Goal: Task Accomplishment & Management: Use online tool/utility

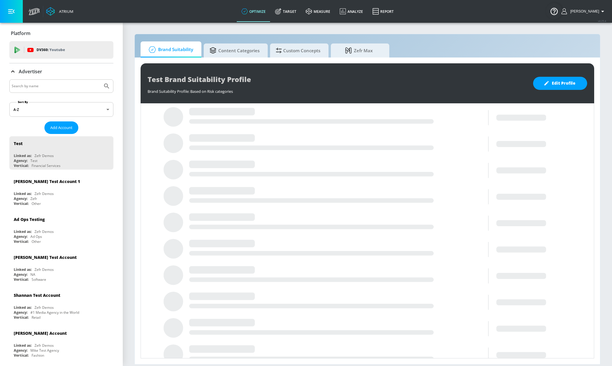
click at [65, 84] on input "Search by name" at bounding box center [56, 86] width 89 height 8
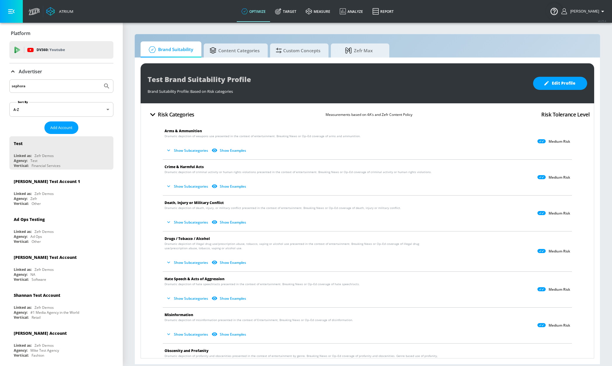
click at [39, 87] on input "sephora" at bounding box center [56, 86] width 89 height 8
click at [48, 86] on input "sephora" at bounding box center [56, 86] width 89 height 8
type input "sephora"
drag, startPoint x: 286, startPoint y: 13, endPoint x: 82, endPoint y: 68, distance: 211.5
click at [280, 13] on icon at bounding box center [278, 12] width 6 height 6
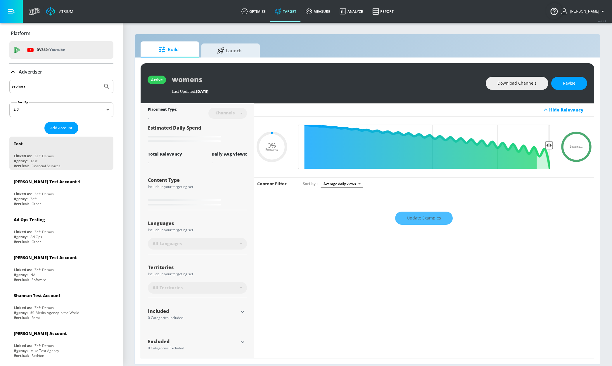
click at [55, 85] on input "sephora" at bounding box center [56, 87] width 89 height 8
click at [54, 90] on input "sephora" at bounding box center [56, 87] width 89 height 8
type input "0.6"
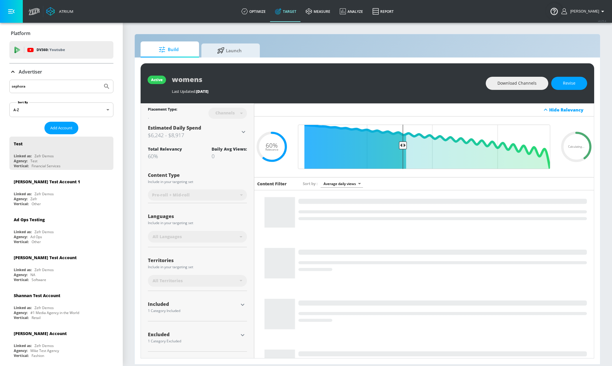
click at [55, 88] on input "sephora" at bounding box center [56, 87] width 89 height 8
click at [100, 80] on button "Submit Search" at bounding box center [106, 86] width 13 height 13
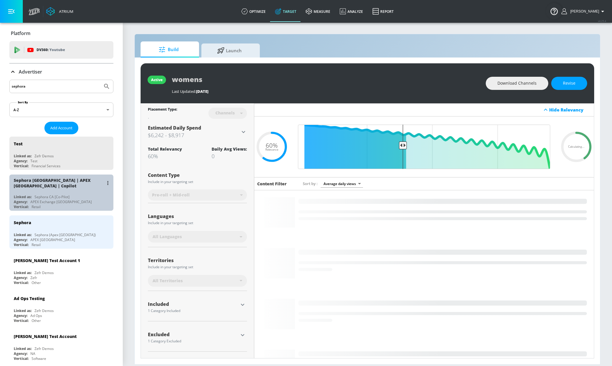
click at [68, 195] on div "Sephora CA [Co-Pilot]" at bounding box center [51, 197] width 35 height 5
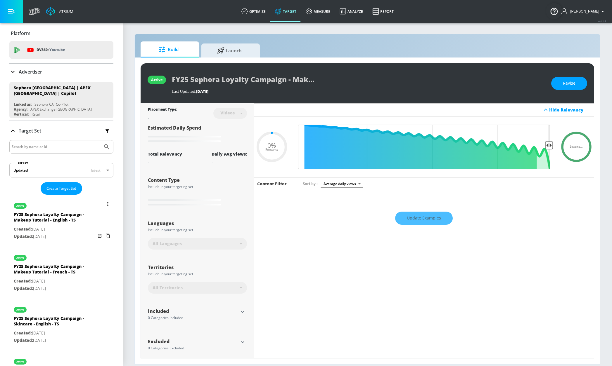
type input "0.05"
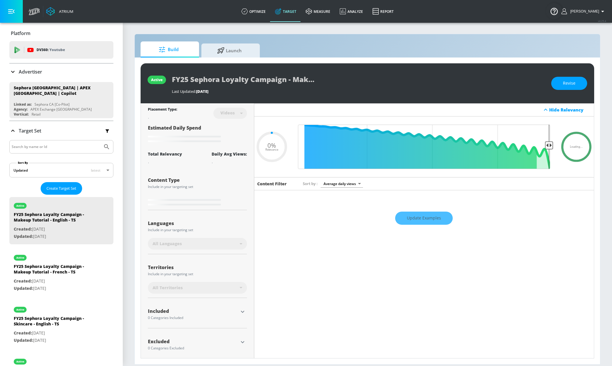
click at [101, 127] on button "button" at bounding box center [107, 131] width 12 height 12
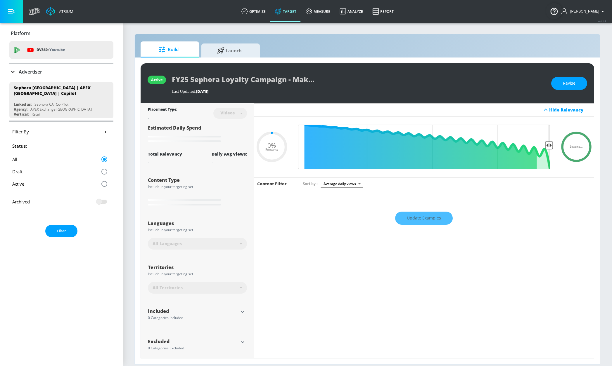
click at [96, 201] on input "checkbox" at bounding box center [98, 201] width 33 height 11
checkbox input "true"
click at [64, 229] on button "Filter" at bounding box center [61, 231] width 32 height 13
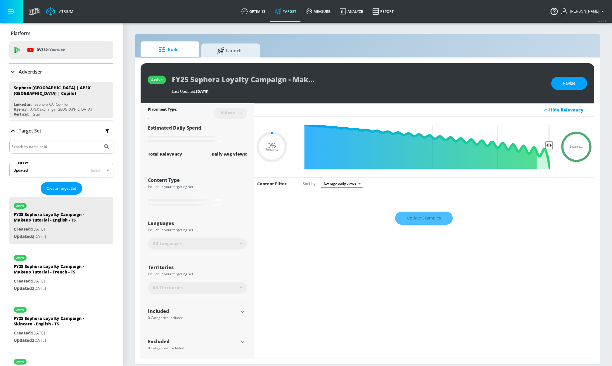
click at [65, 146] on input "Search by name or Id" at bounding box center [56, 147] width 89 height 8
type input "0.5"
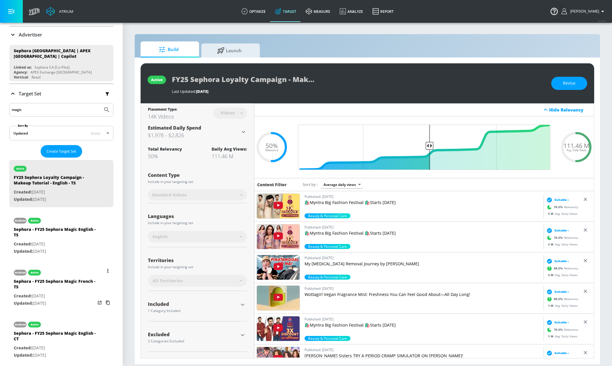
scroll to position [54, 0]
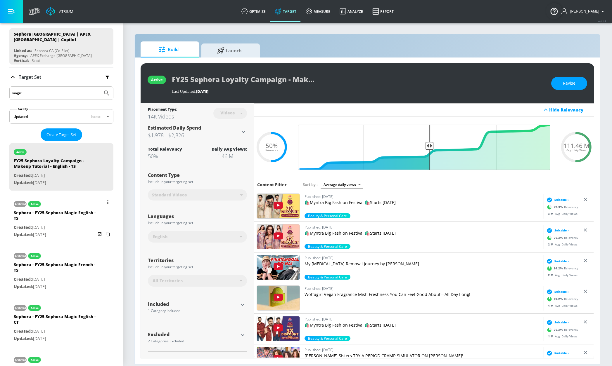
type input "magic"
click at [53, 220] on div "Sephora - FY25 Sephora Magic English - TS" at bounding box center [55, 217] width 82 height 14
type input "Sephora - FY25 Sephora Magic English - TS"
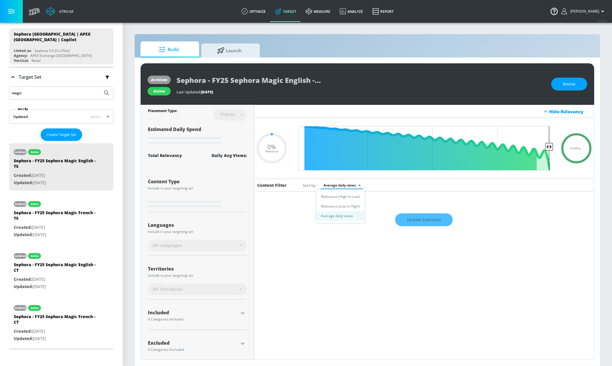
click at [336, 189] on body "Atrium optimize Target measure Analyze Report optimize Target measure Analyze R…" at bounding box center [306, 183] width 612 height 366
click at [77, 164] on div at bounding box center [306, 183] width 612 height 366
type input "0.05"
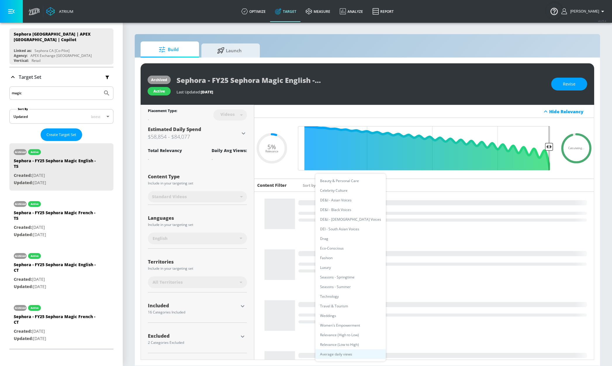
click at [348, 188] on body "Atrium optimize Target measure Analyze Report optimize Target measure Analyze R…" at bounding box center [306, 183] width 612 height 366
click at [347, 178] on li "Beauty & Personal Care" at bounding box center [350, 181] width 70 height 10
type input "e365d105-fd1c-4e0b-9bc6-3361c7e40e6c"
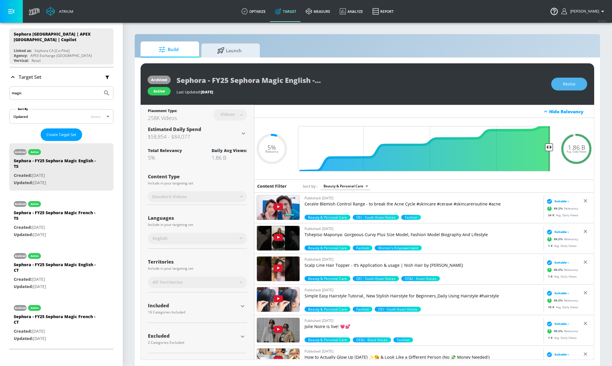
click at [571, 85] on span "Revise" at bounding box center [569, 84] width 13 height 7
click at [228, 111] on body "Atrium optimize Target measure Analyze Report optimize Target measure Analyze R…" at bounding box center [306, 183] width 612 height 366
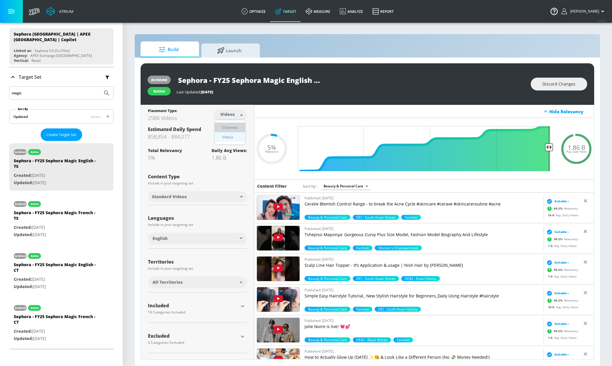
click at [228, 128] on div "Channels" at bounding box center [229, 127] width 21 height 6
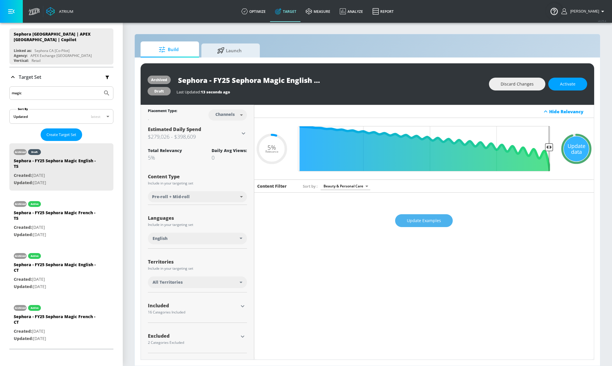
click at [430, 223] on span "Update Examples" at bounding box center [424, 220] width 34 height 7
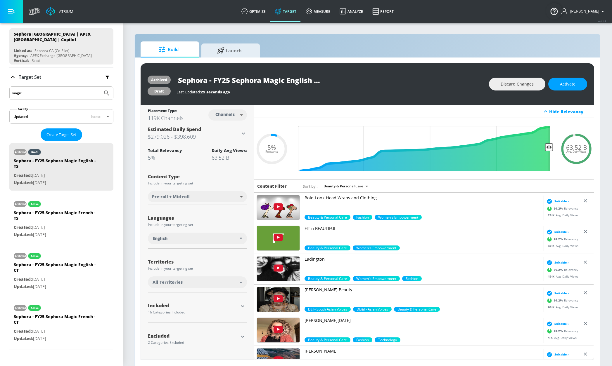
click at [549, 111] on div "Hide Relevancy" at bounding box center [569, 112] width 41 height 6
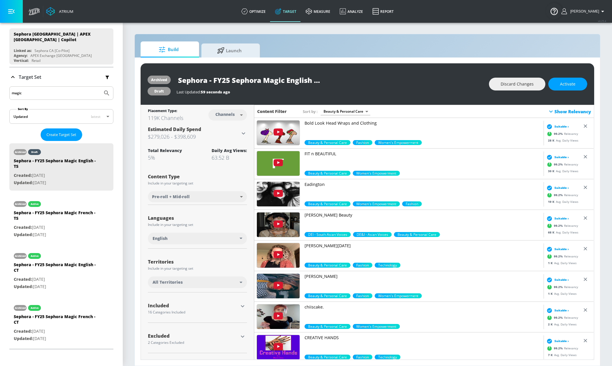
click at [548, 111] on icon at bounding box center [550, 111] width 7 height 7
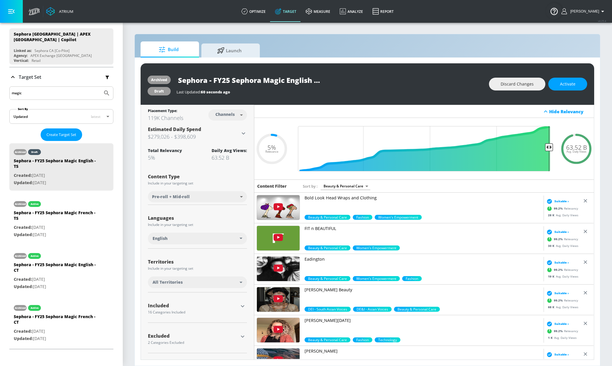
click at [223, 114] on body "Atrium optimize Target measure Analyze Report optimize Target measure Analyze R…" at bounding box center [306, 183] width 612 height 366
click at [234, 137] on li "Videos" at bounding box center [227, 137] width 30 height 10
type input "videos"
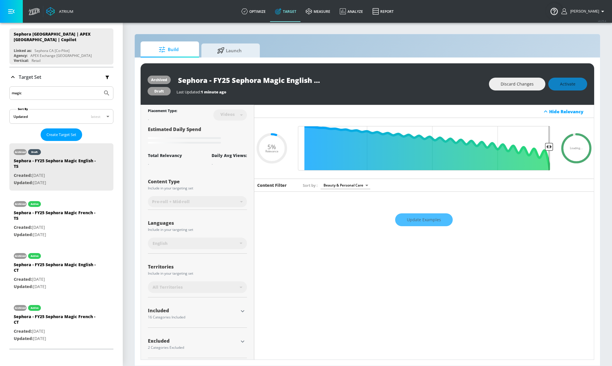
click at [409, 228] on div "Update Examples" at bounding box center [424, 220] width 340 height 20
click at [408, 223] on div "Update Examples" at bounding box center [424, 220] width 340 height 20
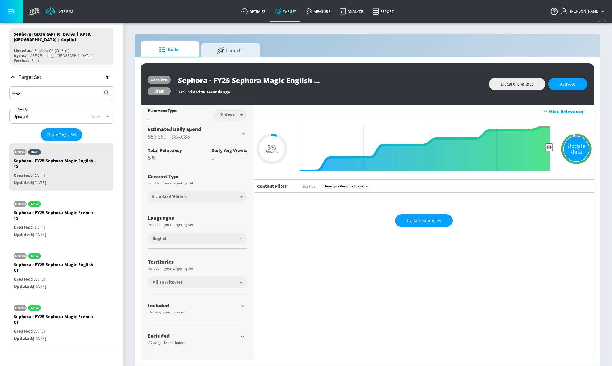
click at [577, 146] on div "Update data" at bounding box center [576, 148] width 25 height 25
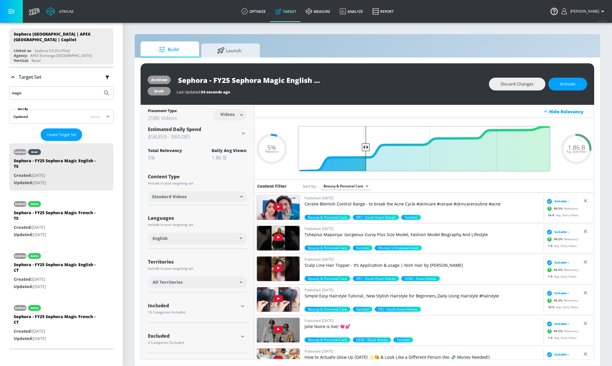
drag, startPoint x: 548, startPoint y: 150, endPoint x: 361, endPoint y: 150, distance: 187.0
click at [365, 152] on input "Final Threshold" at bounding box center [424, 148] width 258 height 45
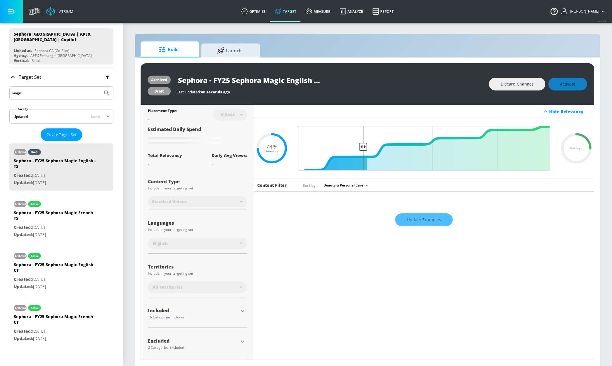
drag, startPoint x: 363, startPoint y: 147, endPoint x: 360, endPoint y: 146, distance: 3.3
click at [360, 146] on input "Final Threshold" at bounding box center [424, 148] width 258 height 44
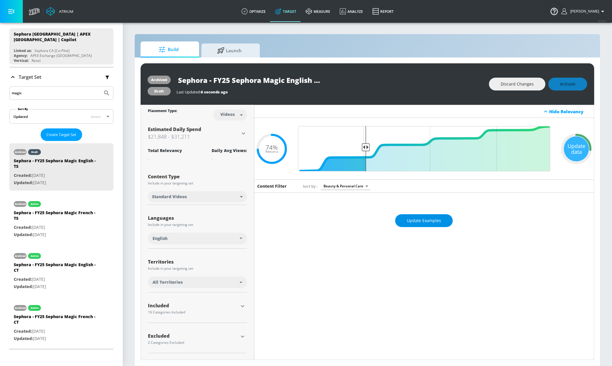
click at [418, 221] on span "Update Examples" at bounding box center [424, 220] width 34 height 7
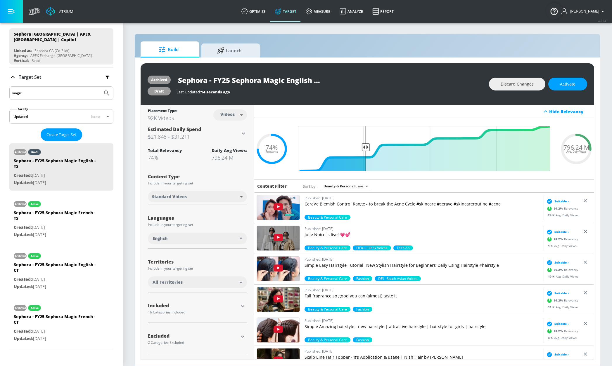
click at [337, 228] on p "Published: [DATE]" at bounding box center [422, 229] width 237 height 6
click at [281, 206] on img at bounding box center [278, 207] width 43 height 25
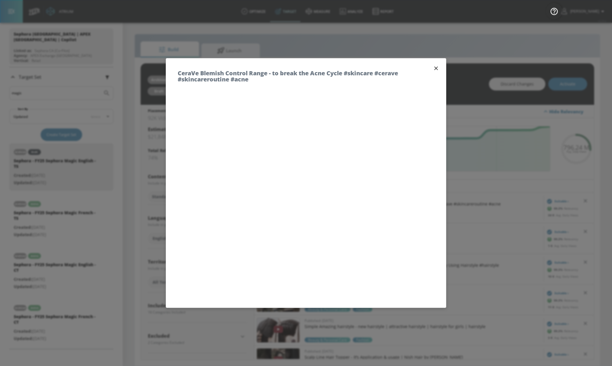
click at [433, 70] on icon "button" at bounding box center [436, 68] width 6 height 6
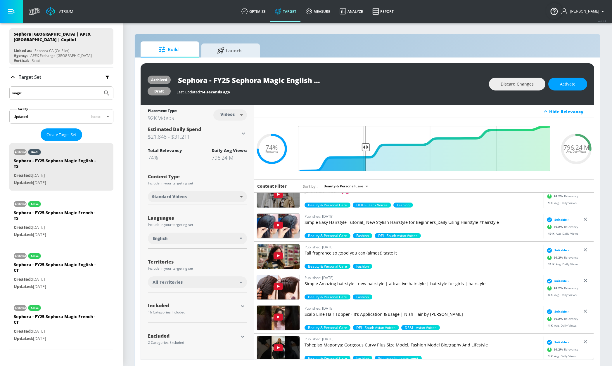
scroll to position [44, 0]
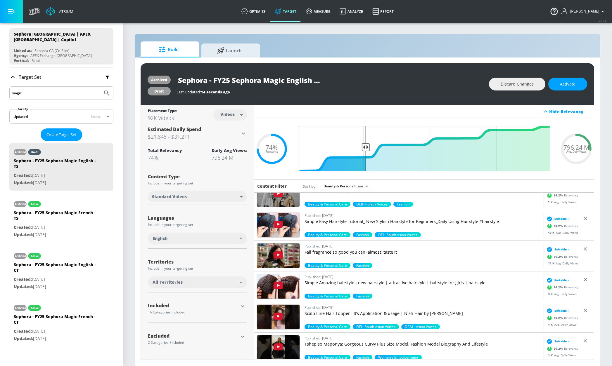
click at [342, 250] on p "Fall fragrance so good you can (almost) taste it" at bounding box center [422, 253] width 237 height 6
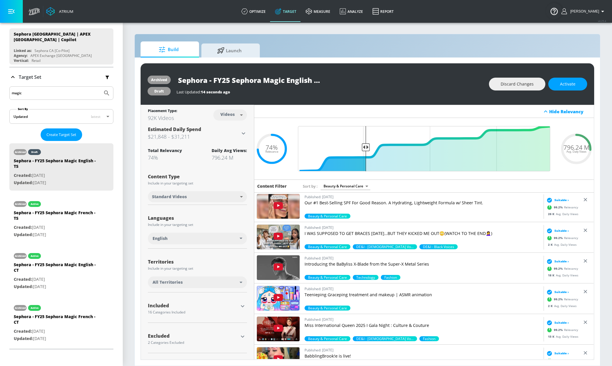
scroll to position [261, 0]
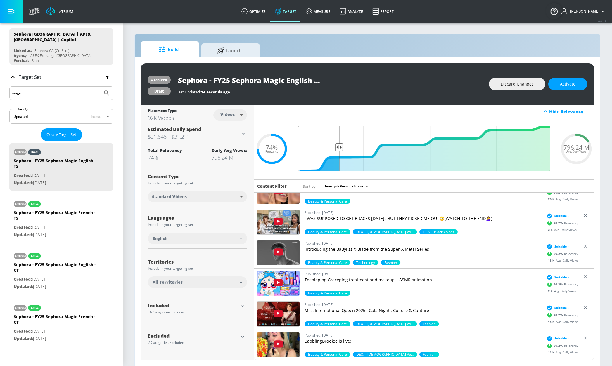
drag, startPoint x: 365, startPoint y: 149, endPoint x: 339, endPoint y: 149, distance: 26.0
type input "0.84"
click at [338, 148] on input "Final Threshold" at bounding box center [424, 148] width 258 height 45
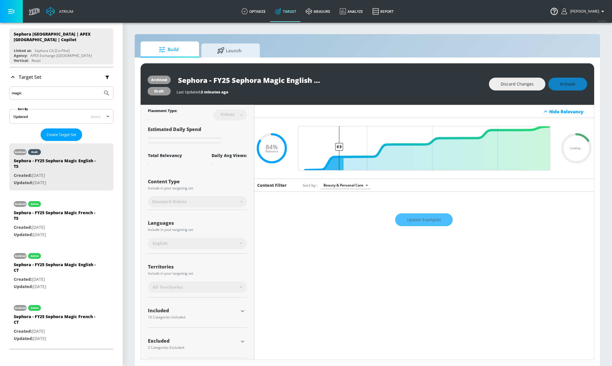
click at [431, 225] on div "Update Examples" at bounding box center [424, 220] width 340 height 20
click at [422, 222] on div "Update Examples" at bounding box center [424, 220] width 340 height 20
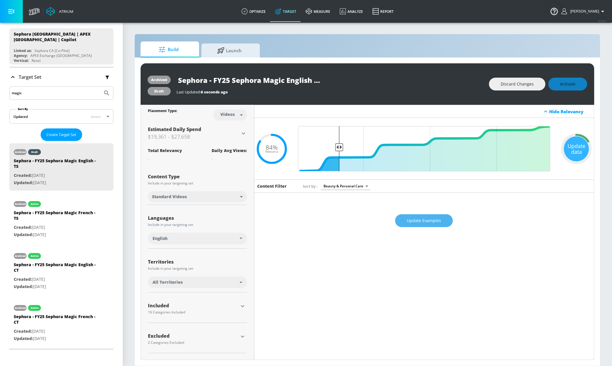
click at [420, 222] on span "Update Examples" at bounding box center [424, 220] width 34 height 7
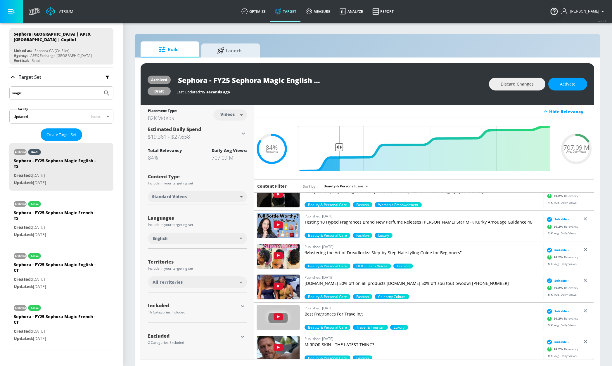
scroll to position [568, 0]
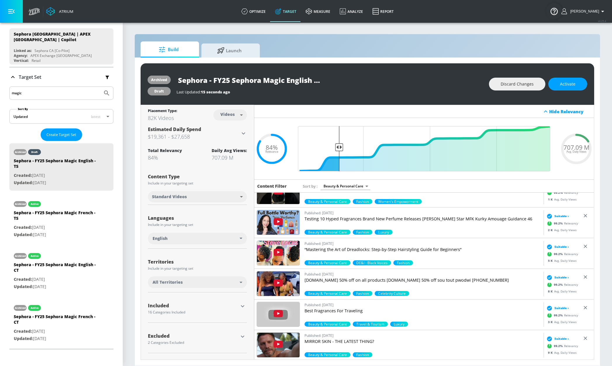
click at [188, 288] on div "All Territories" at bounding box center [197, 283] width 99 height 12
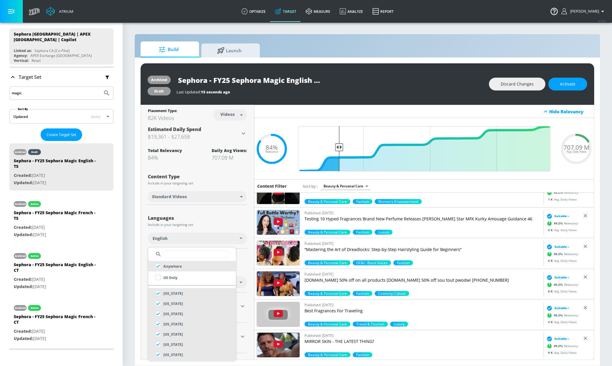
click at [188, 256] on input "text" at bounding box center [196, 255] width 66 height 8
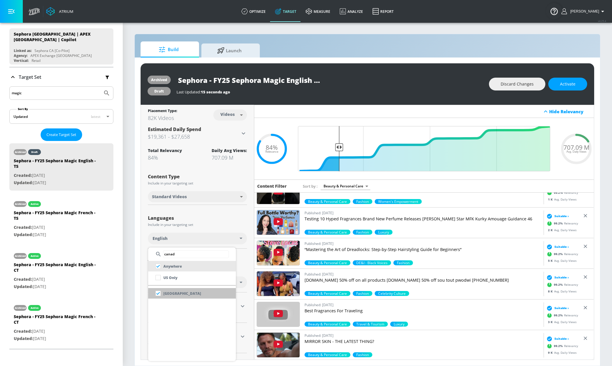
type input "canad"
click at [184, 292] on li "[GEOGRAPHIC_DATA]" at bounding box center [192, 293] width 88 height 11
checkbox input "false"
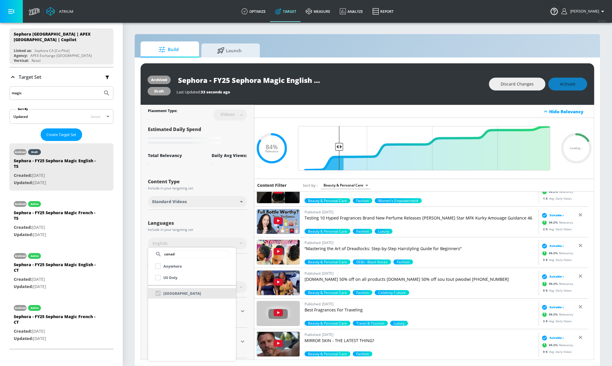
click at [202, 226] on div at bounding box center [306, 183] width 612 height 366
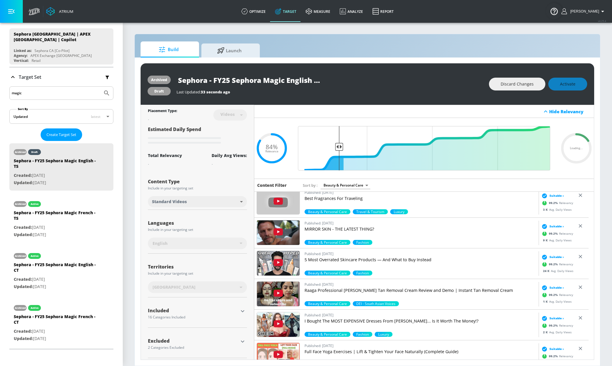
scroll to position [681, 0]
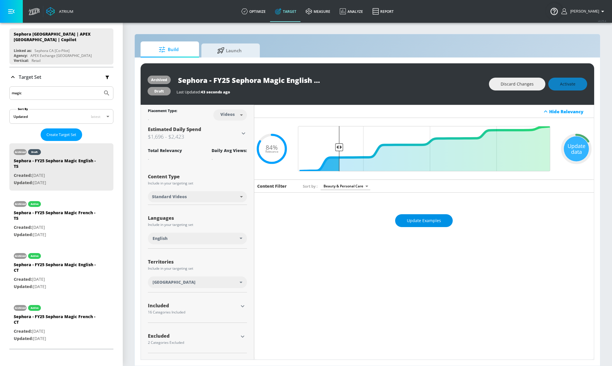
click at [424, 223] on span "Update Examples" at bounding box center [424, 220] width 34 height 7
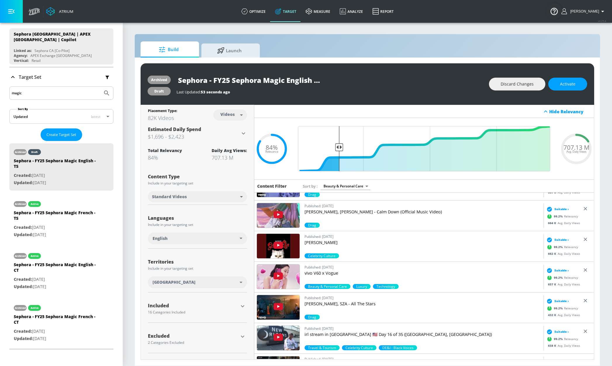
scroll to position [1530, 0]
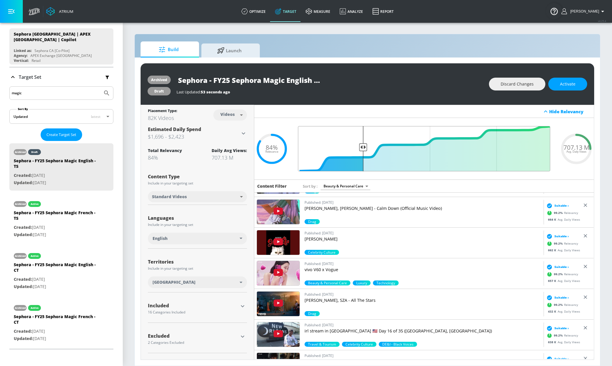
drag, startPoint x: 339, startPoint y: 144, endPoint x: 363, endPoint y: 143, distance: 24.6
type input "0.75"
click at [363, 142] on input "Final Threshold" at bounding box center [424, 148] width 258 height 45
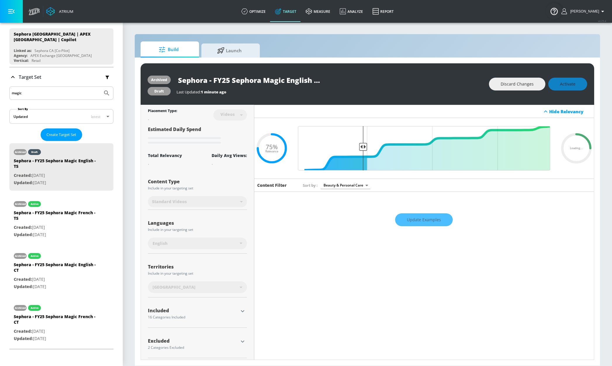
click at [411, 219] on div "Update Examples" at bounding box center [424, 220] width 340 height 20
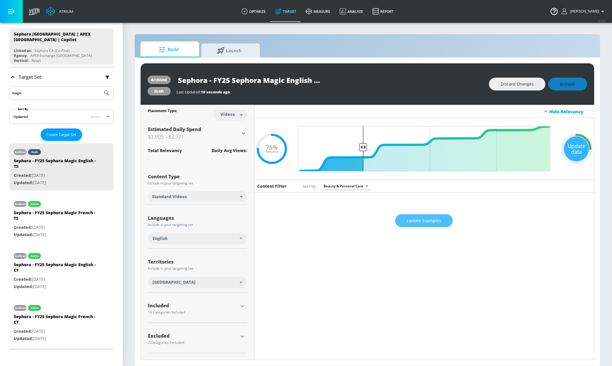
click at [406, 221] on button "Update Examples" at bounding box center [424, 220] width 58 height 13
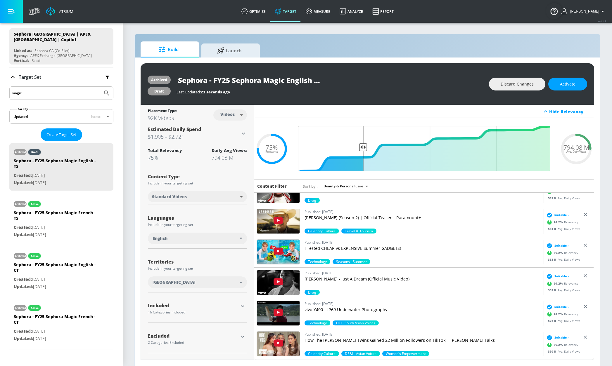
scroll to position [2809, 0]
